Goal: Transaction & Acquisition: Purchase product/service

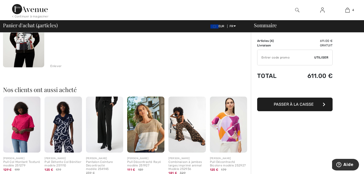
scroll to position [277, 0]
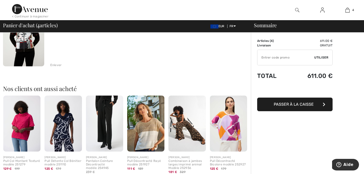
click at [225, 117] on img at bounding box center [228, 123] width 37 height 56
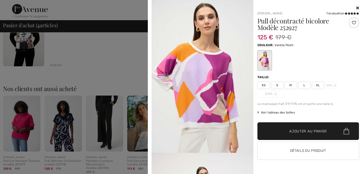
click at [109, 127] on div at bounding box center [182, 87] width 364 height 174
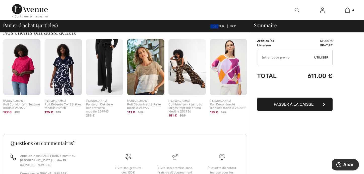
scroll to position [302, 0]
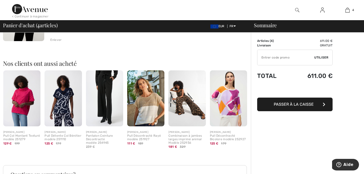
click at [28, 105] on img at bounding box center [21, 98] width 37 height 56
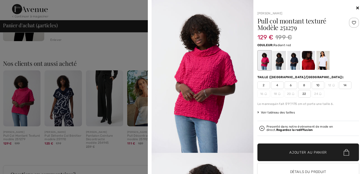
click at [303, 60] on div at bounding box center [308, 60] width 13 height 19
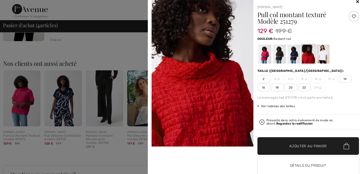
scroll to position [0, 0]
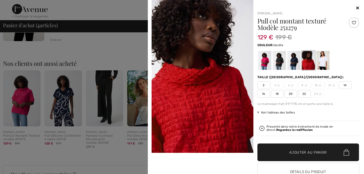
click at [323, 62] on div at bounding box center [322, 60] width 13 height 19
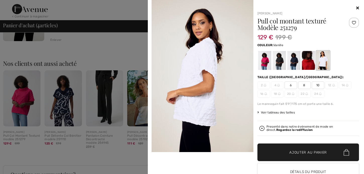
scroll to position [151, 0]
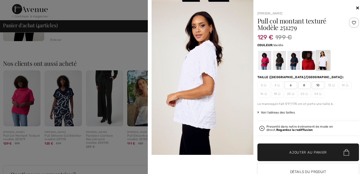
click at [356, 8] on icon at bounding box center [357, 8] width 3 height 4
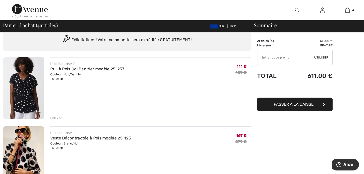
scroll to position [0, 0]
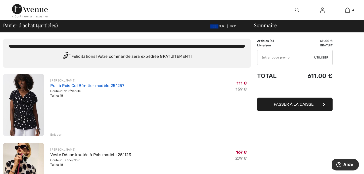
click at [82, 85] on link "Pull à Pois Col Bénitier modèle 251257" at bounding box center [87, 85] width 74 height 5
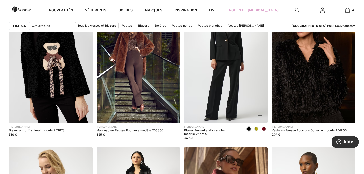
scroll to position [1912, 0]
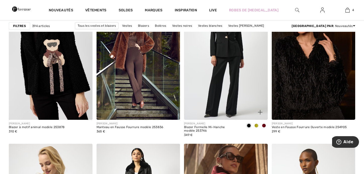
click at [217, 65] on img at bounding box center [226, 57] width 84 height 126
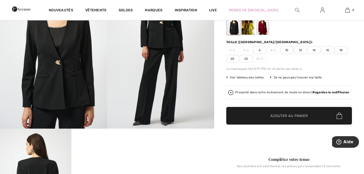
scroll to position [50, 0]
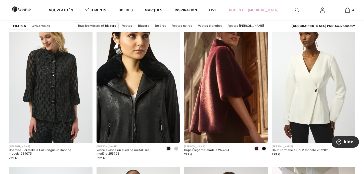
scroll to position [2037, 0]
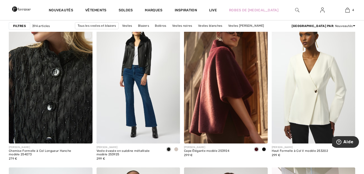
click at [44, 76] on img at bounding box center [51, 81] width 84 height 126
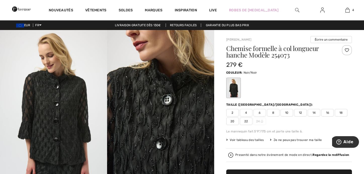
click at [59, 105] on img at bounding box center [53, 110] width 107 height 161
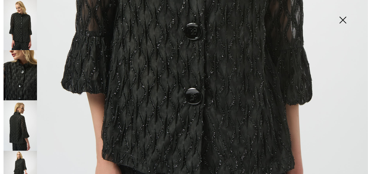
scroll to position [271, 0]
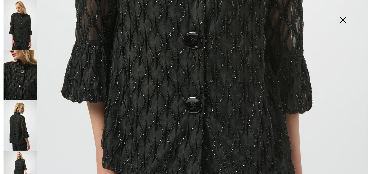
click at [15, 117] on img at bounding box center [20, 125] width 33 height 50
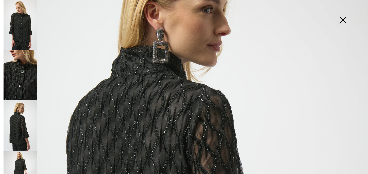
scroll to position [70, 0]
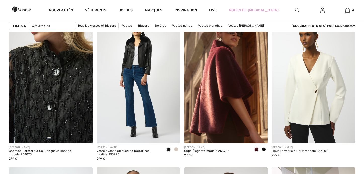
click at [63, 74] on img at bounding box center [51, 81] width 84 height 126
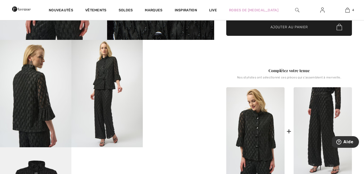
click at [318, 110] on img at bounding box center [323, 131] width 58 height 88
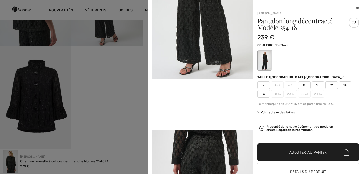
scroll to position [226, 0]
click at [203, 78] on video "Your browser does not support the video tag." at bounding box center [203, 103] width 102 height 51
click at [202, 78] on video "Your browser does not support the video tag." at bounding box center [203, 103] width 102 height 51
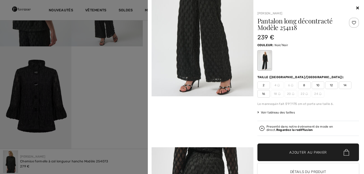
scroll to position [151, 0]
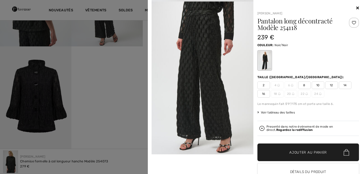
click at [197, 57] on img at bounding box center [203, 78] width 102 height 152
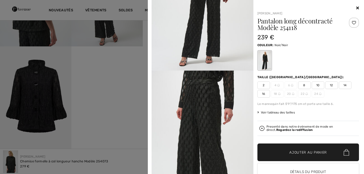
scroll to position [0, 0]
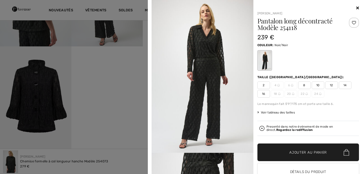
click at [202, 56] on img at bounding box center [203, 76] width 102 height 152
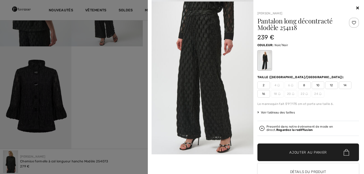
scroll to position [50, 0]
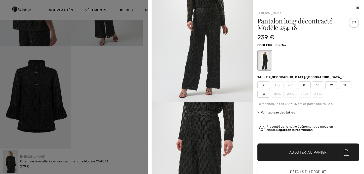
click at [356, 8] on icon at bounding box center [357, 8] width 3 height 4
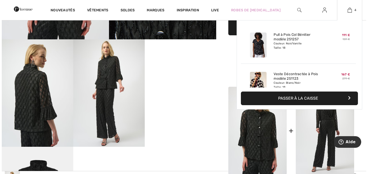
scroll to position [151, 0]
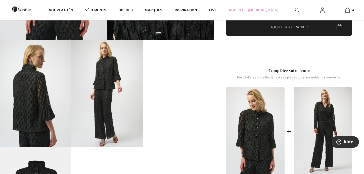
click at [112, 84] on img at bounding box center [106, 93] width 71 height 107
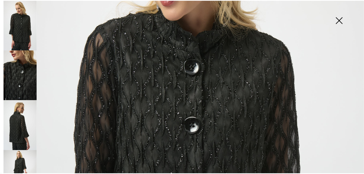
scroll to position [126, 0]
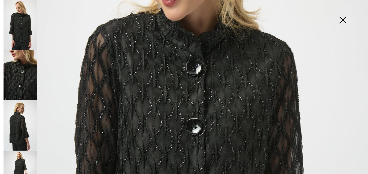
click at [342, 19] on img at bounding box center [342, 21] width 25 height 26
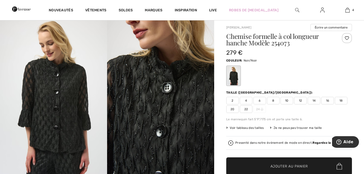
scroll to position [0, 0]
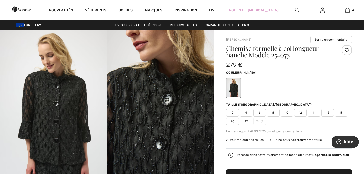
click at [232, 121] on span "20" at bounding box center [232, 121] width 13 height 8
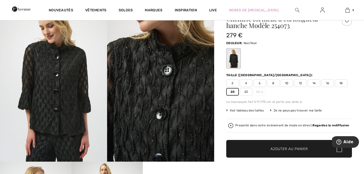
scroll to position [50, 0]
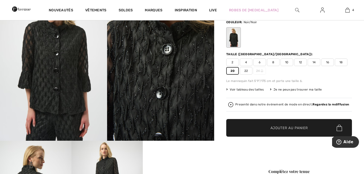
click at [268, 130] on span "✔ Ajouté au panier" at bounding box center [281, 127] width 39 height 5
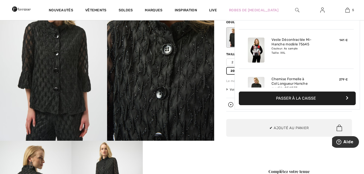
scroll to position [133, 0]
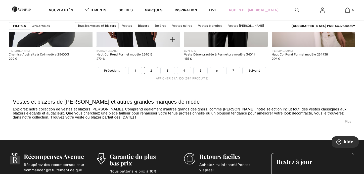
scroll to position [2239, 0]
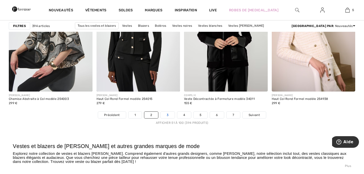
click at [168, 112] on link "3" at bounding box center [168, 114] width 14 height 7
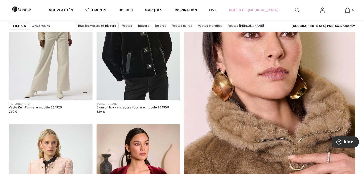
scroll to position [75, 0]
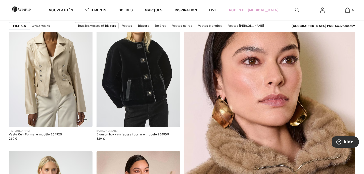
click at [48, 61] on img at bounding box center [51, 64] width 84 height 126
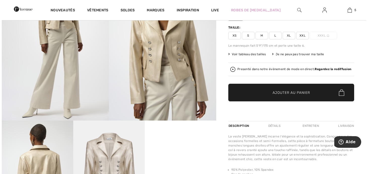
scroll to position [101, 0]
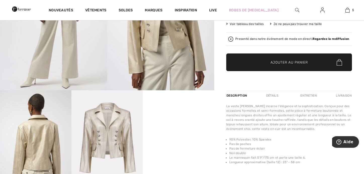
click at [105, 117] on img at bounding box center [106, 143] width 71 height 107
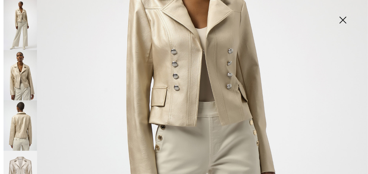
scroll to position [75, 0]
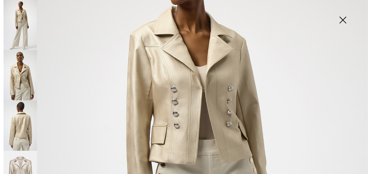
click at [22, 114] on img at bounding box center [20, 125] width 33 height 50
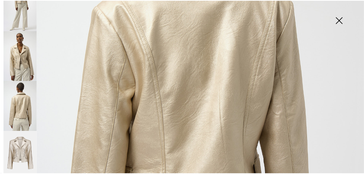
scroll to position [277, 0]
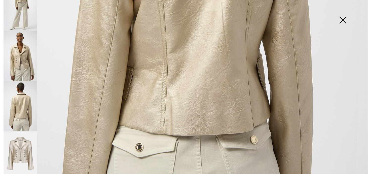
click at [343, 19] on img at bounding box center [342, 21] width 25 height 26
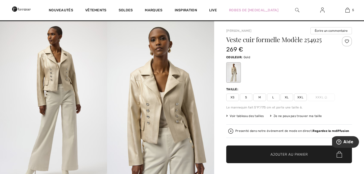
scroll to position [0, 0]
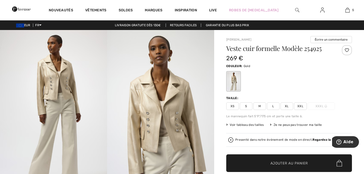
click at [301, 104] on span "XXL" at bounding box center [300, 106] width 13 height 8
click at [294, 164] on span "Ajouter au panier" at bounding box center [289, 162] width 37 height 5
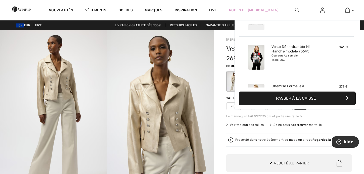
scroll to position [172, 0]
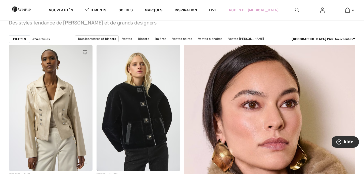
scroll to position [25, 0]
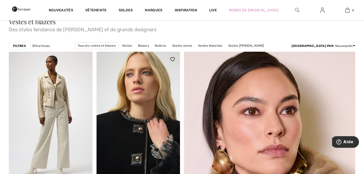
click at [133, 104] on img at bounding box center [139, 115] width 84 height 126
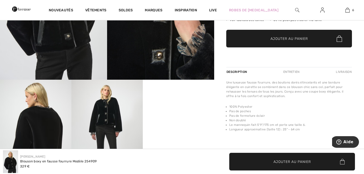
scroll to position [75, 0]
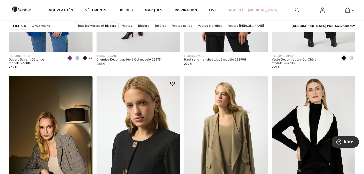
scroll to position [805, 0]
